Goal: Information Seeking & Learning: Learn about a topic

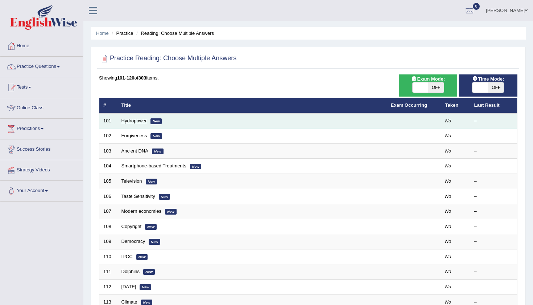
click at [136, 120] on link "Hydropower" at bounding box center [134, 120] width 25 height 5
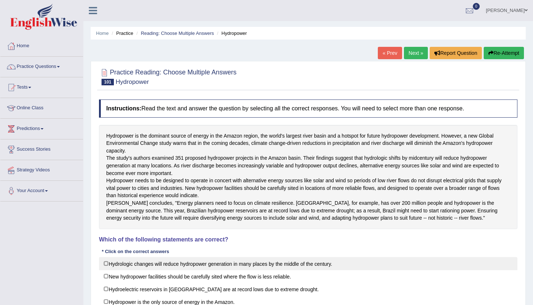
click at [420, 270] on label "Hydrologic changes will reduce hydropower generation in many places by the midd…" at bounding box center [308, 263] width 419 height 13
click at [103, 270] on label "Hydrologic changes will reduce hydropower generation in many places by the midd…" at bounding box center [308, 263] width 419 height 13
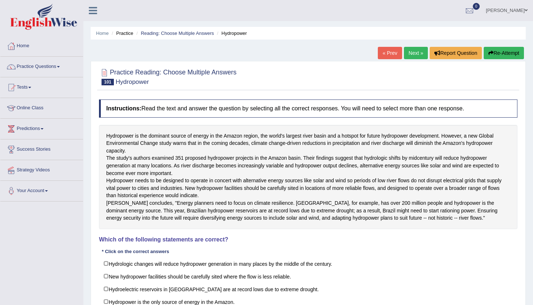
click at [84, 275] on div "Home Practice Reading: Choose Multiple Answers Hydropower « Prev Next » Report …" at bounding box center [308, 181] width 450 height 363
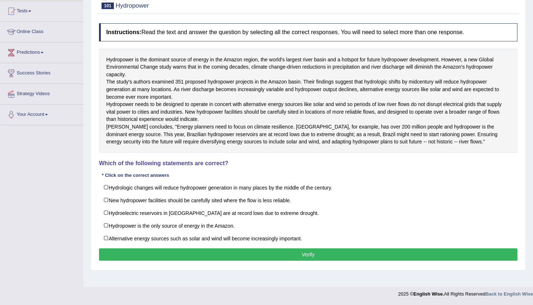
scroll to position [85, 0]
click at [107, 194] on label "Hydrologic changes will reduce hydropower generation in many places by the midd…" at bounding box center [308, 187] width 419 height 13
checkbox input "true"
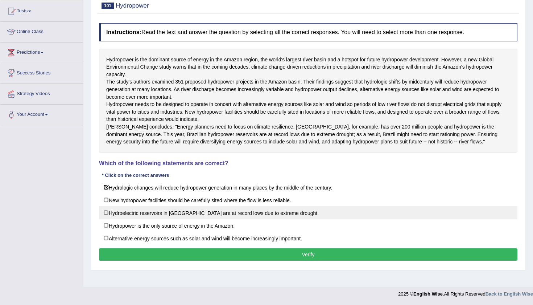
click at [107, 219] on label "Hydroelectric reservoirs in Brazil are at record lows due to extreme drought." at bounding box center [308, 212] width 419 height 13
checkbox input "true"
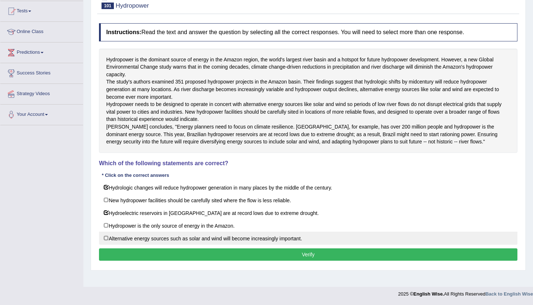
click at [107, 245] on label "Alternative energy sources such as solar and wind will become increasingly impo…" at bounding box center [308, 237] width 419 height 13
checkbox input "true"
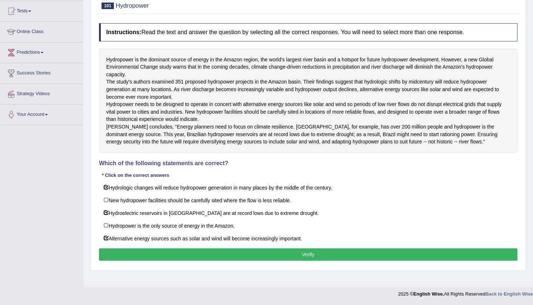
click at [333, 261] on button "Verify" at bounding box center [308, 254] width 419 height 12
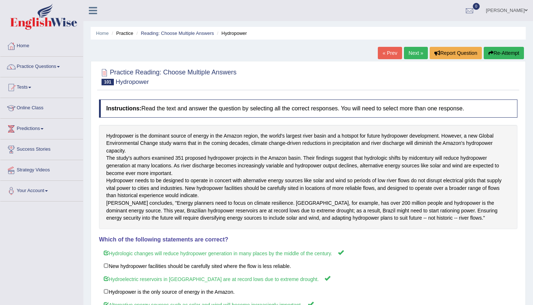
scroll to position [0, 0]
click at [410, 48] on link "Next »" at bounding box center [416, 53] width 24 height 12
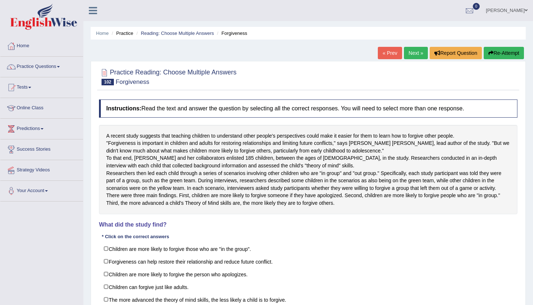
click at [506, 262] on div "Instructions: Read the text and answer the question by selecting all the correc…" at bounding box center [308, 212] width 422 height 232
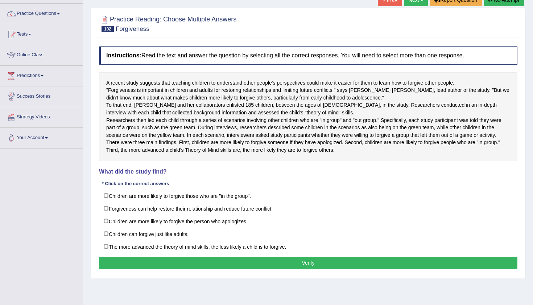
scroll to position [53, 0]
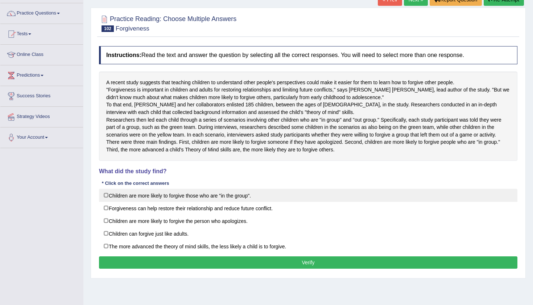
click at [109, 202] on label "Children are more likely to forgive those who are "in the group"." at bounding box center [308, 195] width 419 height 13
checkbox input "true"
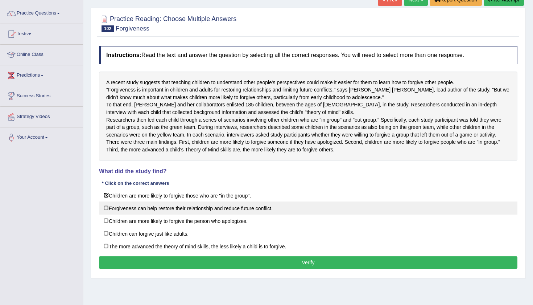
click at [105, 214] on label "Forgiveness can help restore their relationship and reduce future conflict." at bounding box center [308, 207] width 419 height 13
checkbox input "true"
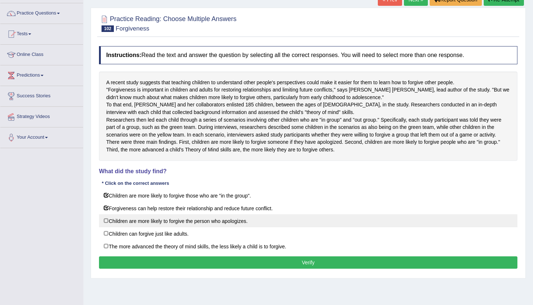
click at [108, 227] on label "Children are more likely to forgive the person who apologizes." at bounding box center [308, 220] width 419 height 13
checkbox input "true"
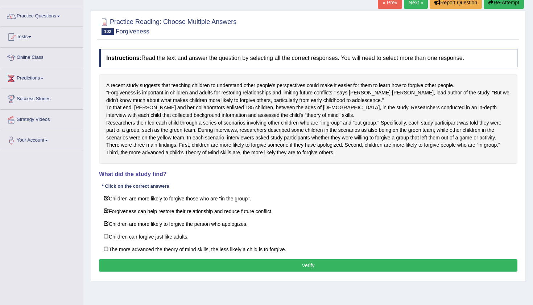
scroll to position [50, 0]
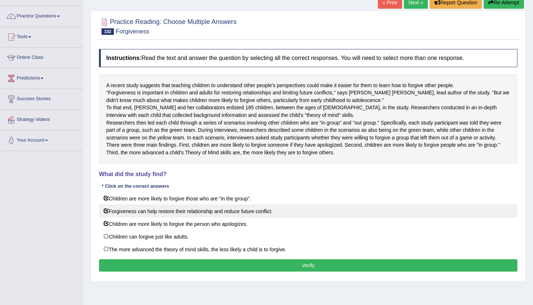
click at [106, 217] on label "Forgiveness can help restore their relationship and reduce future conflict." at bounding box center [308, 210] width 419 height 13
checkbox input "false"
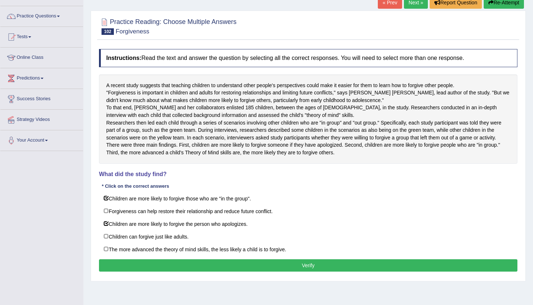
click at [201, 271] on button "Verify" at bounding box center [308, 265] width 419 height 12
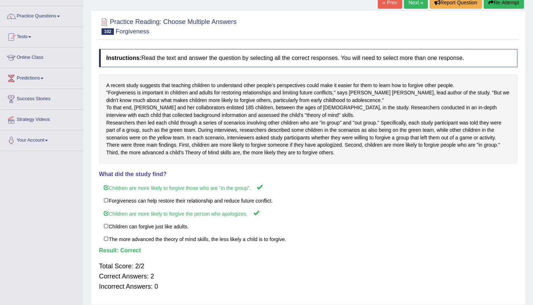
click at [415, 5] on link "Next »" at bounding box center [416, 2] width 24 height 12
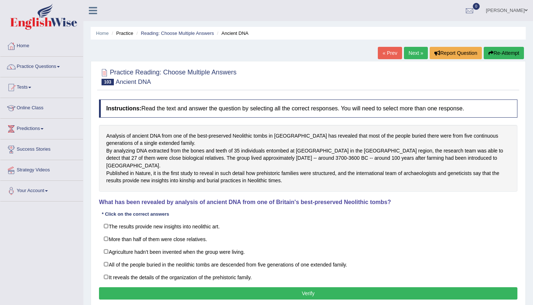
click at [522, 223] on div "Practice Reading: Choose Multiple Answers 103 Ancient DNA Instructions: Read th…" at bounding box center [308, 185] width 435 height 248
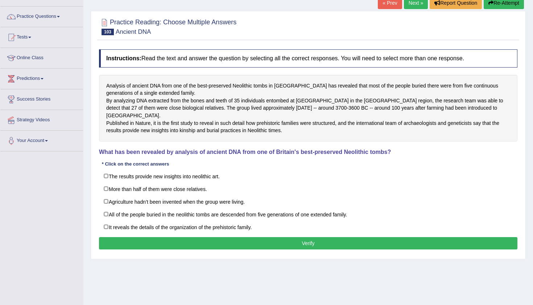
scroll to position [50, 0]
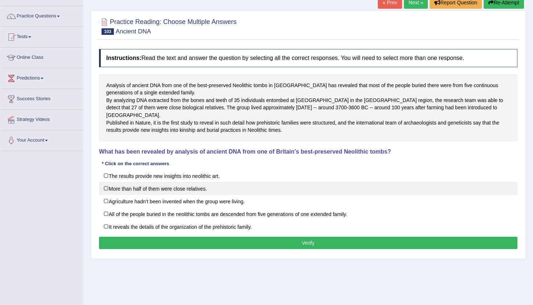
click at [106, 195] on label "More than half of them were close relatives." at bounding box center [308, 188] width 419 height 13
checkbox input "true"
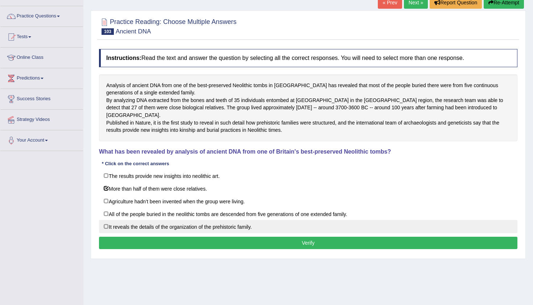
click at [107, 233] on label "It reveals the details of the organization of the prehistoric family." at bounding box center [308, 226] width 419 height 13
checkbox input "true"
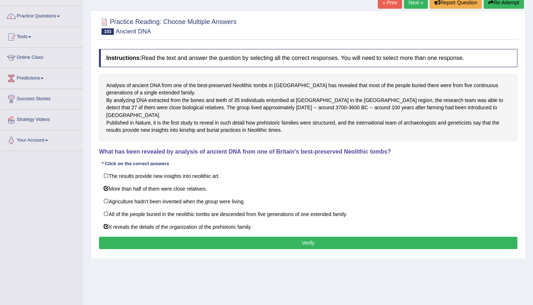
click at [395, 249] on button "Verify" at bounding box center [308, 243] width 419 height 12
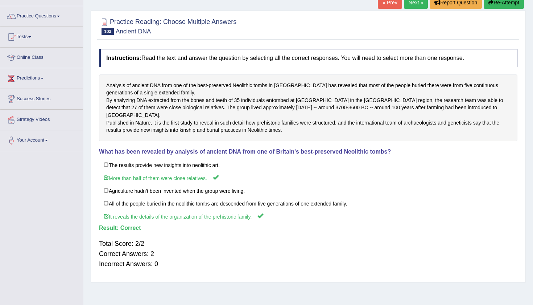
click at [417, 4] on link "Next »" at bounding box center [416, 2] width 24 height 12
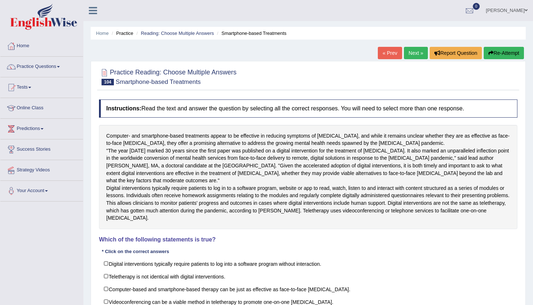
click at [532, 192] on div "Home Practice Reading: Choose Multiple Answers Smartphone-based Treatments « Pr…" at bounding box center [308, 181] width 450 height 363
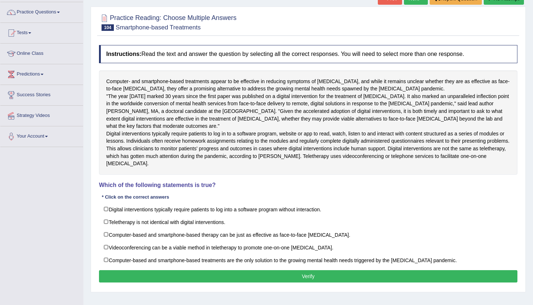
scroll to position [77, 0]
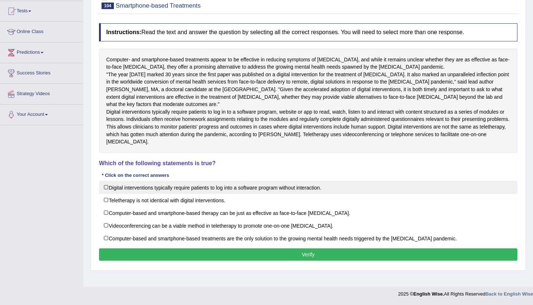
click at [106, 194] on label "Digital interventions typically require patients to log into a software program…" at bounding box center [308, 187] width 419 height 13
checkbox input "false"
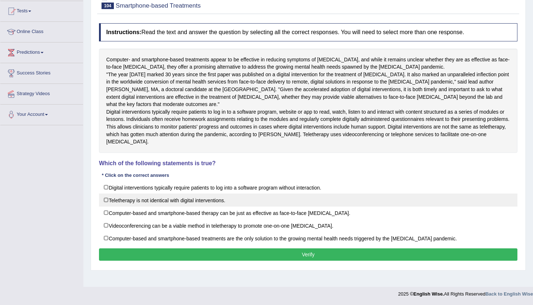
click at [108, 206] on label "Teletherapy is not identical with digital interventions." at bounding box center [308, 199] width 419 height 13
checkbox input "true"
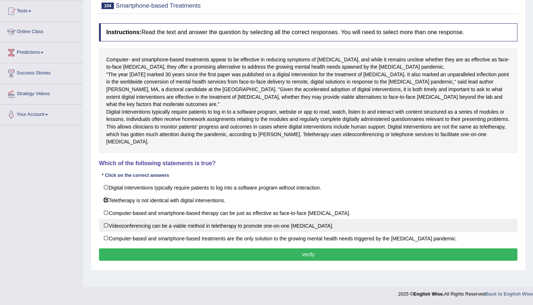
click at [101, 232] on label "Videoconferencing can be a viable method in teletherapy to promote one-on-one p…" at bounding box center [308, 225] width 419 height 13
checkbox input "true"
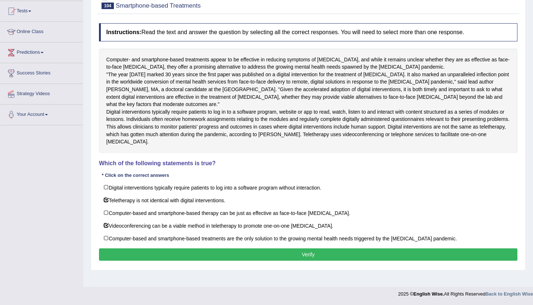
click at [36, 253] on div "Toggle navigation Home Practice Questions Speaking Practice Read Aloud Repeat S…" at bounding box center [266, 112] width 533 height 377
drag, startPoint x: 362, startPoint y: 152, endPoint x: 394, endPoint y: 152, distance: 32.3
click at [366, 152] on div "Computer- and smartphone-based treatments appear to be effective in reducing sy…" at bounding box center [308, 101] width 419 height 104
click at [254, 261] on button "Verify" at bounding box center [308, 254] width 419 height 12
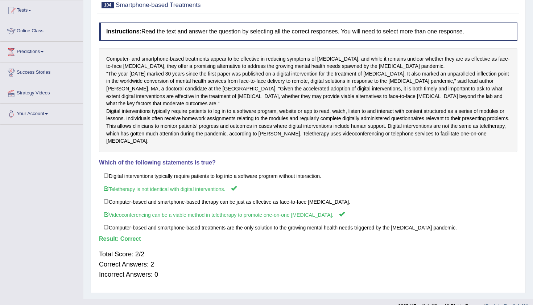
scroll to position [76, 0]
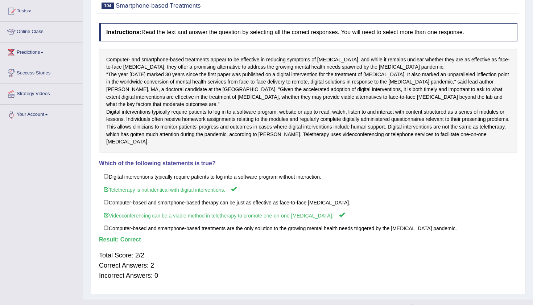
click at [527, 72] on div "Home Practice Reading: Choose Multiple Answers Smartphone-based Treatments « Pr…" at bounding box center [308, 112] width 450 height 376
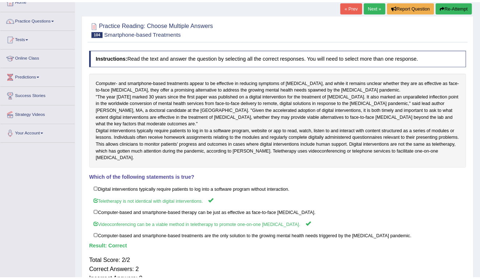
scroll to position [50, 0]
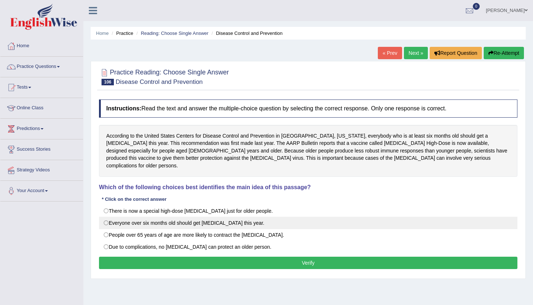
click at [107, 217] on label "Everyone over six months old should get [MEDICAL_DATA] this year." at bounding box center [308, 223] width 419 height 12
radio input "true"
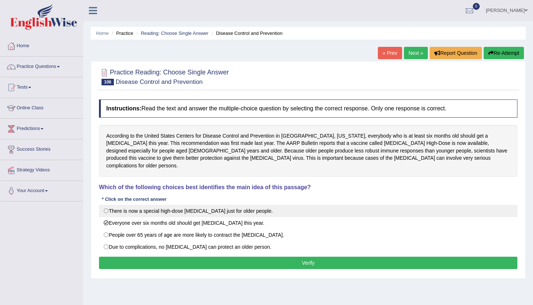
click at [106, 205] on label "There is now a special high-dose flu shot just for older people." at bounding box center [308, 211] width 419 height 12
radio input "true"
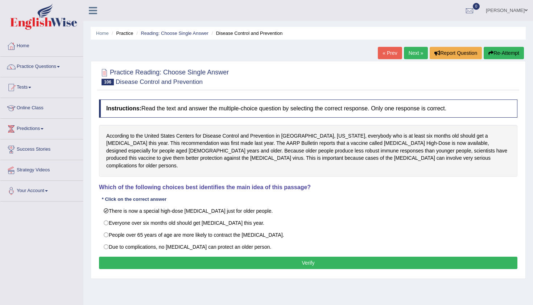
click at [253, 257] on button "Verify" at bounding box center [308, 263] width 419 height 12
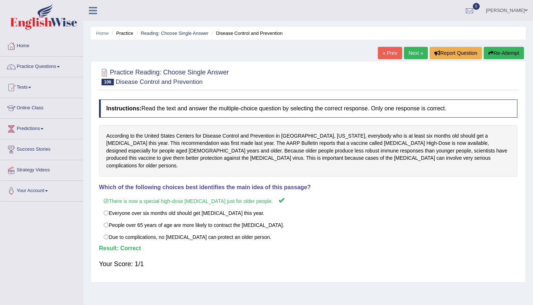
click at [412, 51] on link "Next »" at bounding box center [416, 53] width 24 height 12
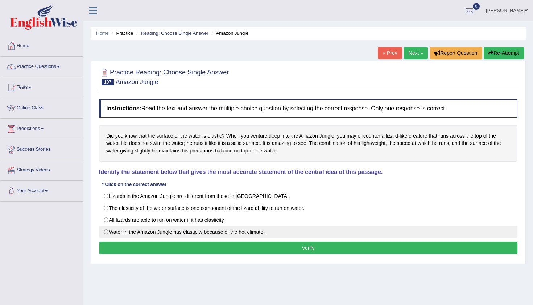
click at [104, 231] on label "Water in the Amazon Jungle has elasticity because of the hot climate." at bounding box center [308, 232] width 419 height 12
radio input "true"
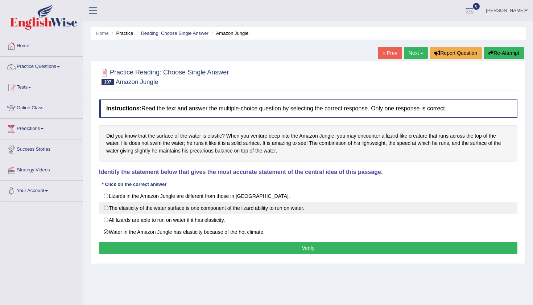
click at [106, 209] on label "The elasticity of the water surface is one component of the lizard ability to r…" at bounding box center [308, 208] width 419 height 12
radio input "true"
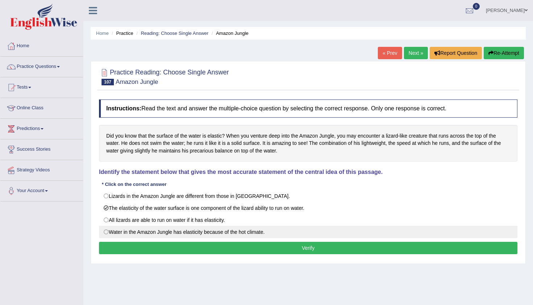
click at [108, 232] on label "Water in the Amazon Jungle has elasticity because of the hot climate." at bounding box center [308, 232] width 419 height 12
radio input "true"
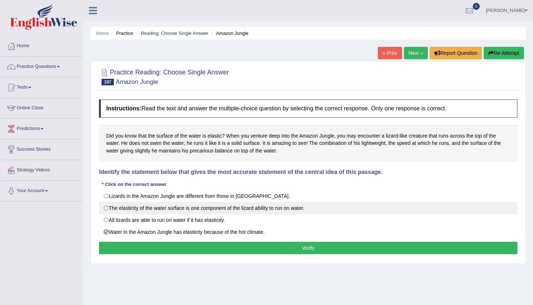
click at [108, 208] on label "The elasticity of the water surface is one component of the lizard ability to r…" at bounding box center [308, 208] width 419 height 12
radio input "true"
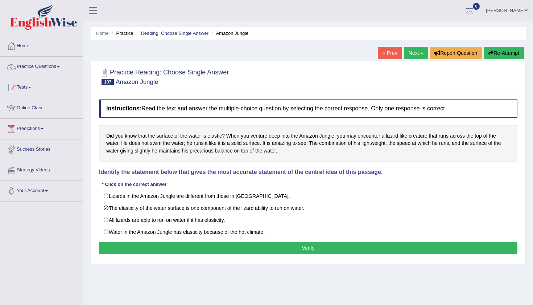
click at [315, 247] on button "Verify" at bounding box center [308, 248] width 419 height 12
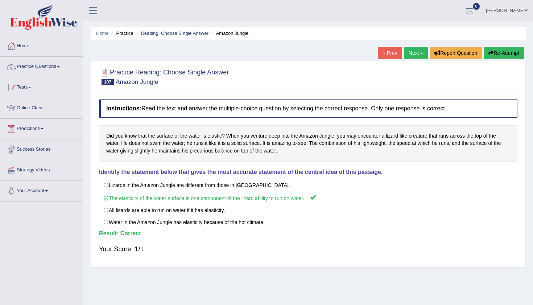
click at [408, 52] on link "Next »" at bounding box center [416, 53] width 24 height 12
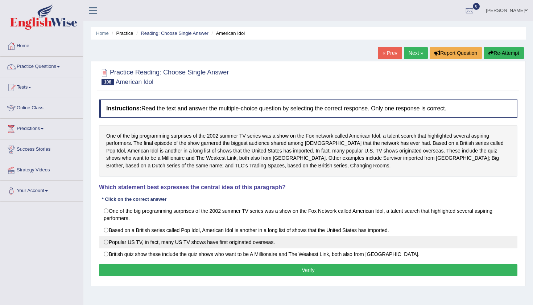
click at [106, 239] on label "Popular US TV, in fact, many US TV shows have first originated overseas." at bounding box center [308, 242] width 419 height 12
radio input "true"
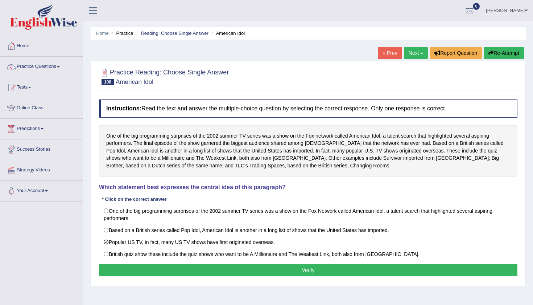
click at [289, 265] on button "Verify" at bounding box center [308, 270] width 419 height 12
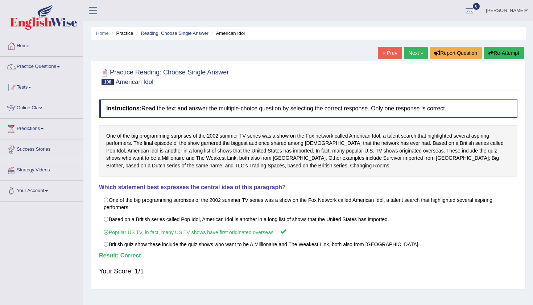
click at [412, 54] on link "Next »" at bounding box center [416, 53] width 24 height 12
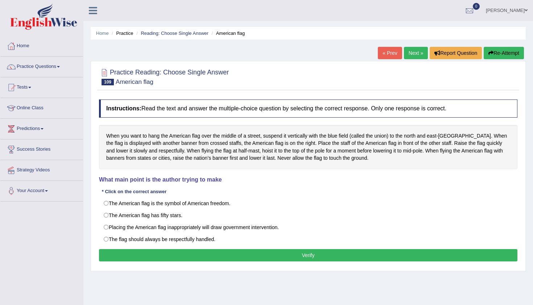
click at [283, 169] on div "Instructions: Read the text and answer the multiple-choice question by selectin…" at bounding box center [308, 181] width 422 height 171
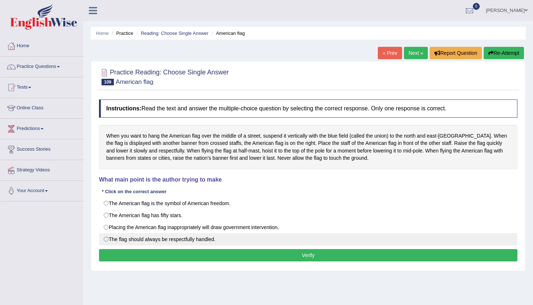
click at [108, 238] on label "The flag should always be respectfully handled." at bounding box center [308, 239] width 419 height 12
radio input "true"
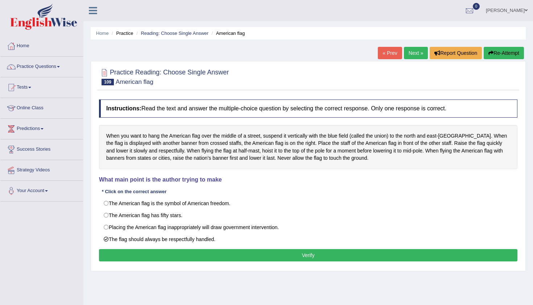
click at [312, 254] on button "Verify" at bounding box center [308, 255] width 419 height 12
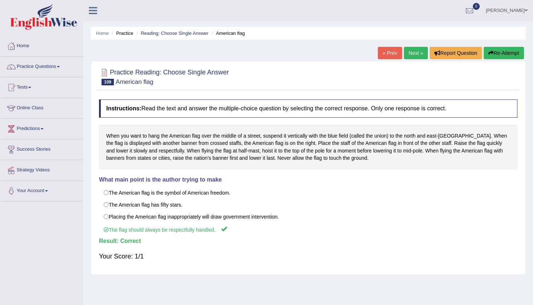
click at [405, 54] on link "Next »" at bounding box center [416, 53] width 24 height 12
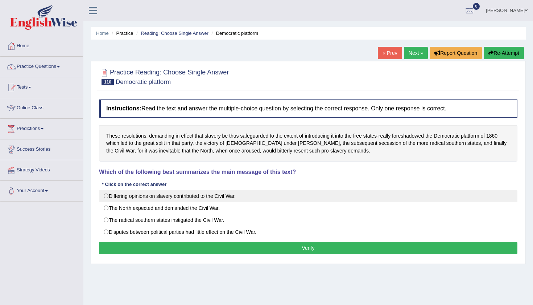
click at [102, 195] on label "Differing opinions on slavery contributed to the Civil War." at bounding box center [308, 196] width 419 height 12
radio input "true"
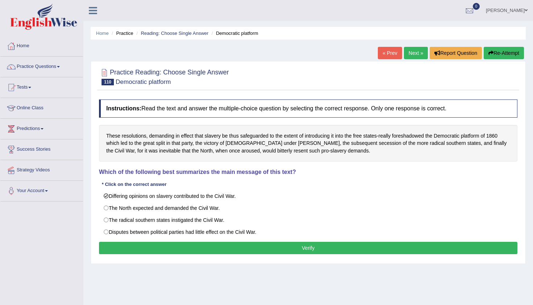
click at [313, 245] on button "Verify" at bounding box center [308, 248] width 419 height 12
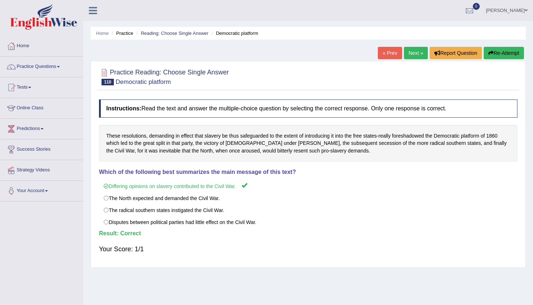
click at [412, 52] on link "Next »" at bounding box center [416, 53] width 24 height 12
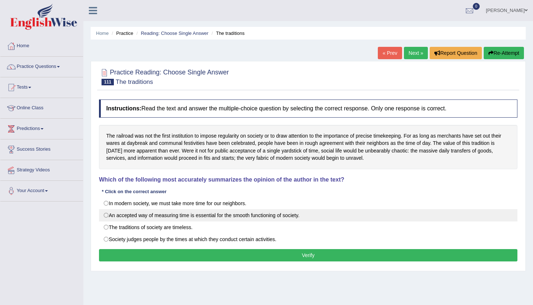
click at [107, 216] on label "An accepted way of measuring time is essential for the smooth functioning of so…" at bounding box center [308, 215] width 419 height 12
radio input "true"
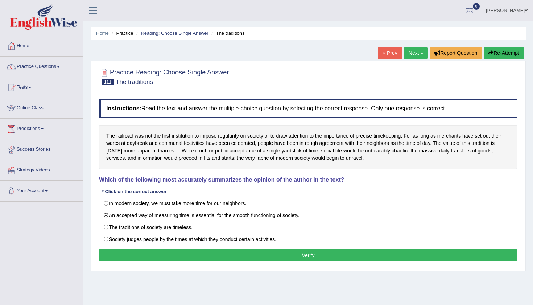
click at [307, 259] on button "Verify" at bounding box center [308, 255] width 419 height 12
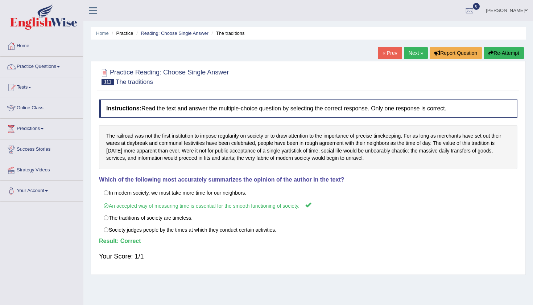
click at [408, 56] on link "Next »" at bounding box center [416, 53] width 24 height 12
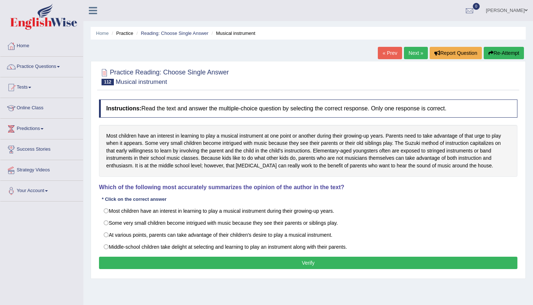
click at [118, 55] on div "Home Practice Reading: Choose Single Answer Musical instrument « Prev Next » Re…" at bounding box center [308, 181] width 450 height 363
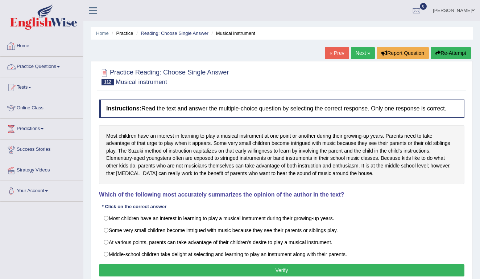
click at [60, 66] on span at bounding box center [58, 66] width 3 height 1
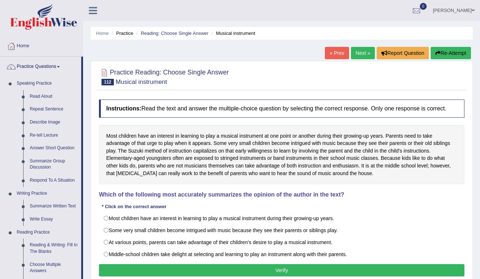
click at [83, 251] on div "Home Practice Reading: Choose Single Answer Musical instrument « Prev Next » Re…" at bounding box center [281, 181] width 397 height 363
click at [85, 251] on div "Home Practice Reading: Choose Single Answer Musical instrument « Prev Next » Re…" at bounding box center [281, 181] width 397 height 363
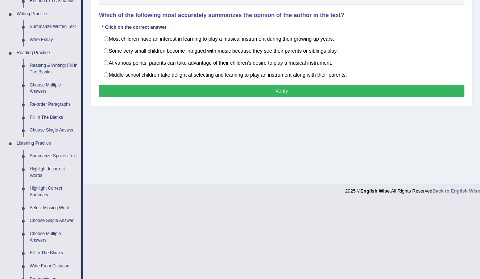
scroll to position [190, 0]
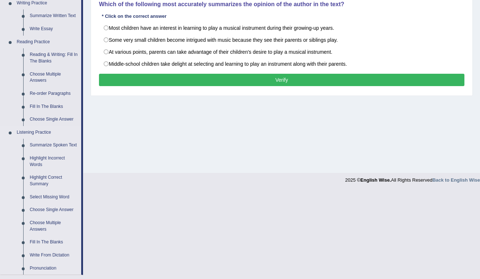
click at [21, 127] on link "Listening Practice" at bounding box center [47, 132] width 68 height 13
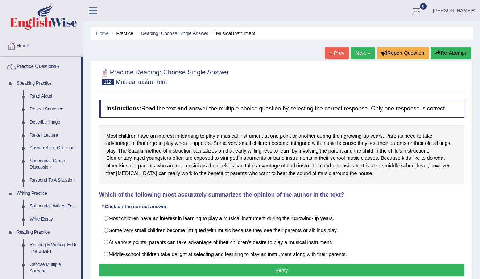
click at [86, 126] on div "Home Practice Reading: Choose Single Answer Musical instrument « Prev Next » Re…" at bounding box center [281, 181] width 397 height 363
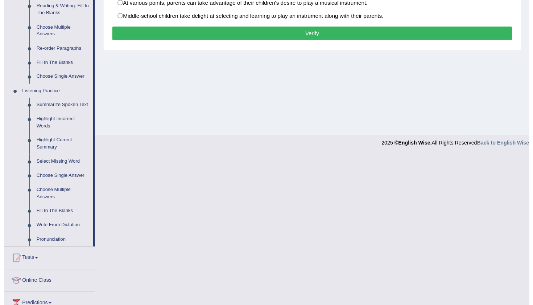
scroll to position [243, 0]
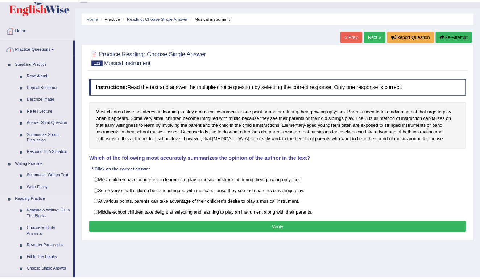
scroll to position [15, 0]
